Goal: Obtain resource: Download file/media

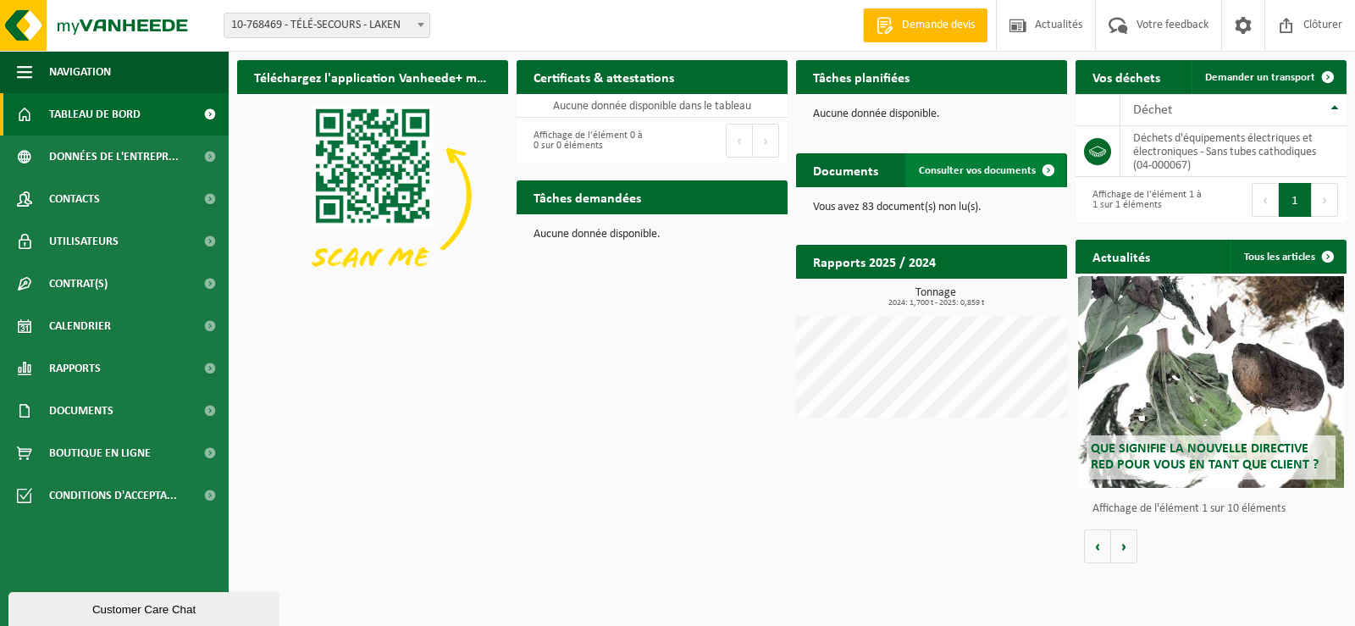
click at [1012, 165] on span "Consulter vos documents" at bounding box center [977, 170] width 117 height 11
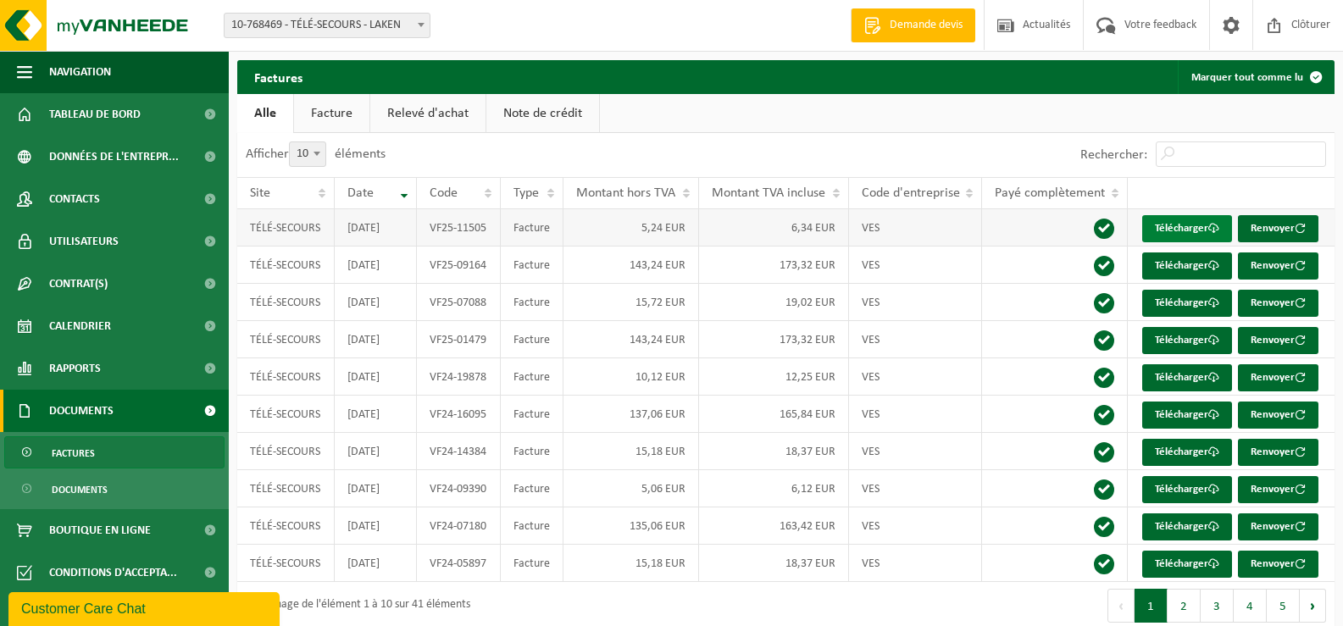
click at [1170, 229] on link "Télécharger" at bounding box center [1187, 228] width 90 height 27
click at [1179, 268] on link "Télécharger" at bounding box center [1187, 265] width 90 height 27
